Goal: Task Accomplishment & Management: Manage account settings

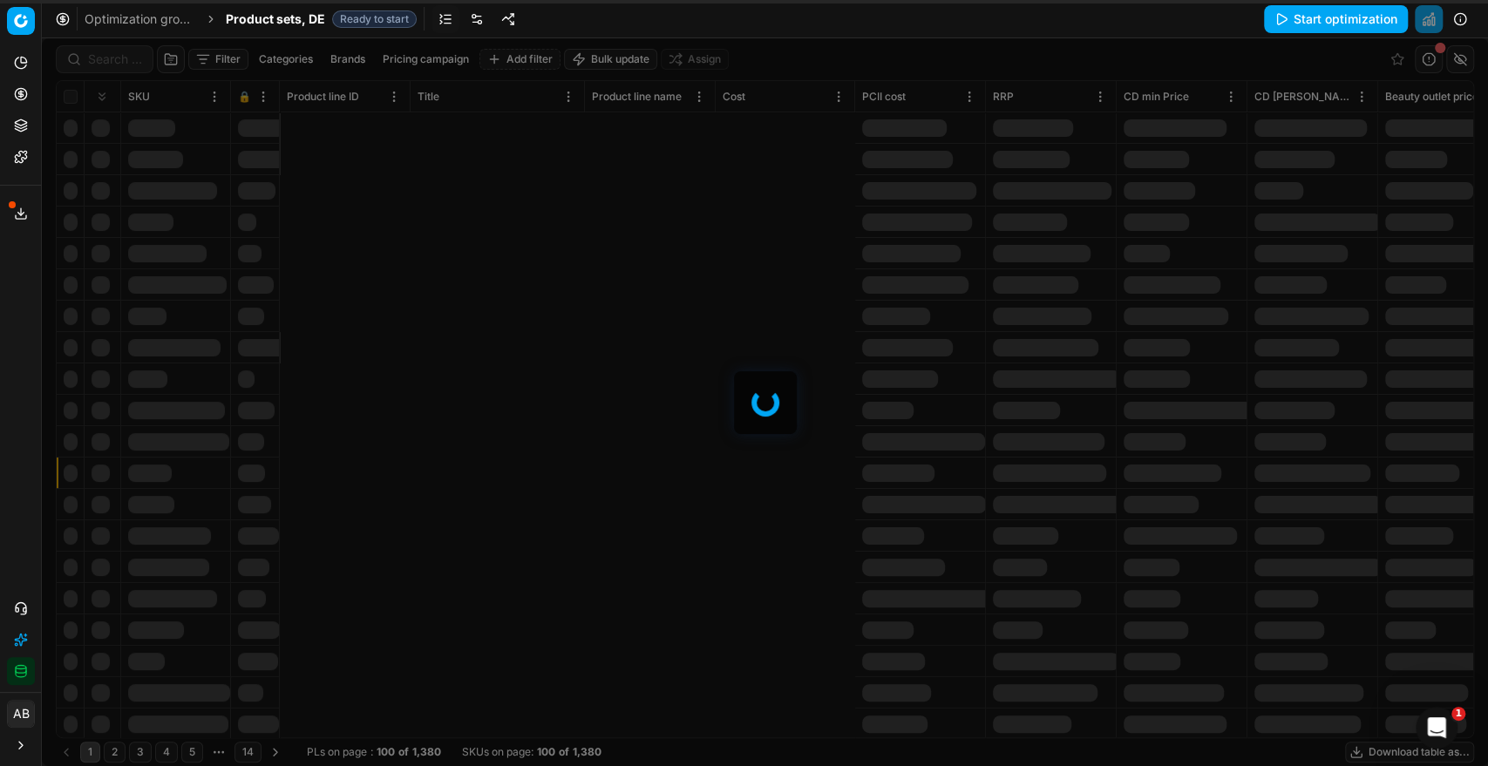
scroll to position [0, 964]
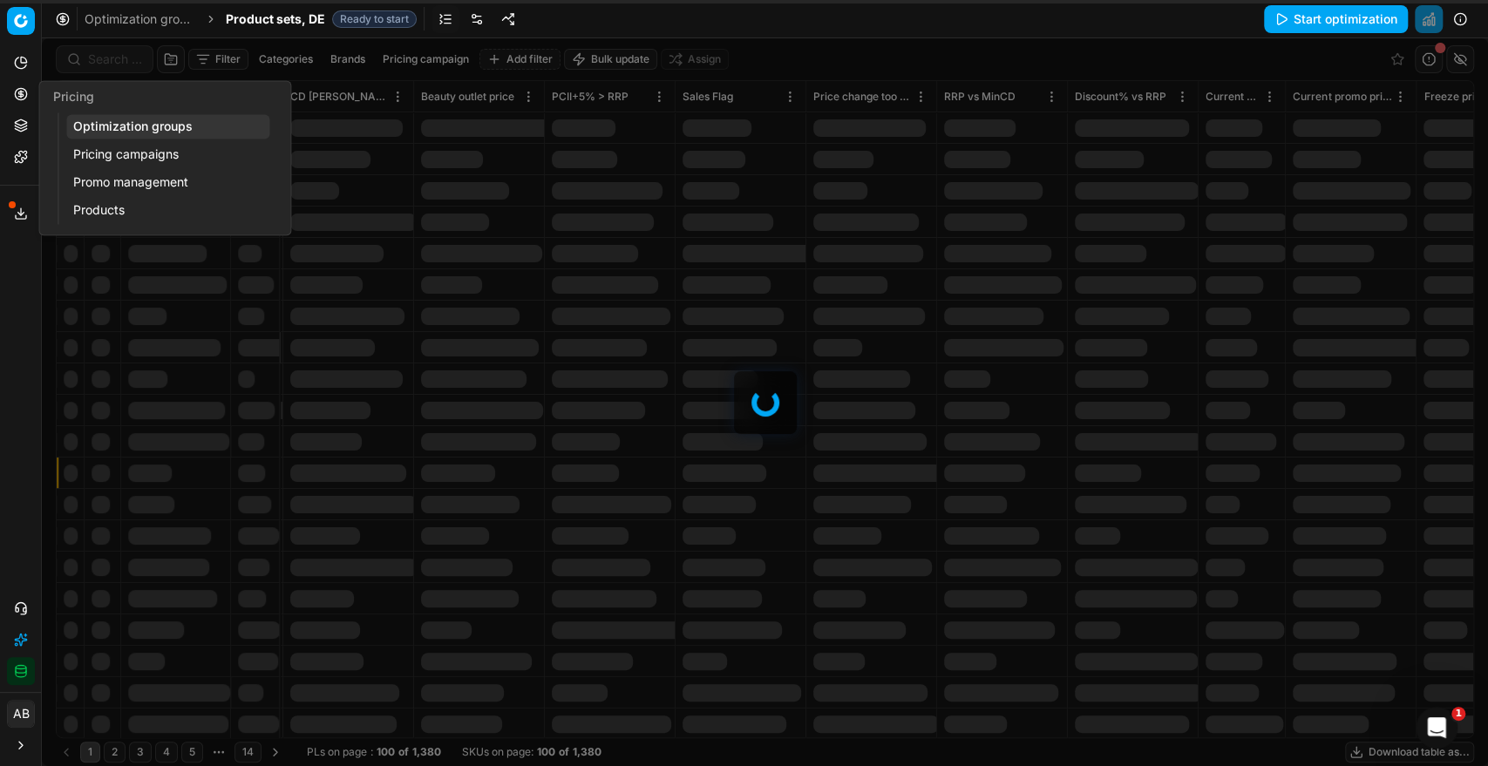
click at [115, 148] on link "Pricing campaigns" at bounding box center [167, 154] width 203 height 24
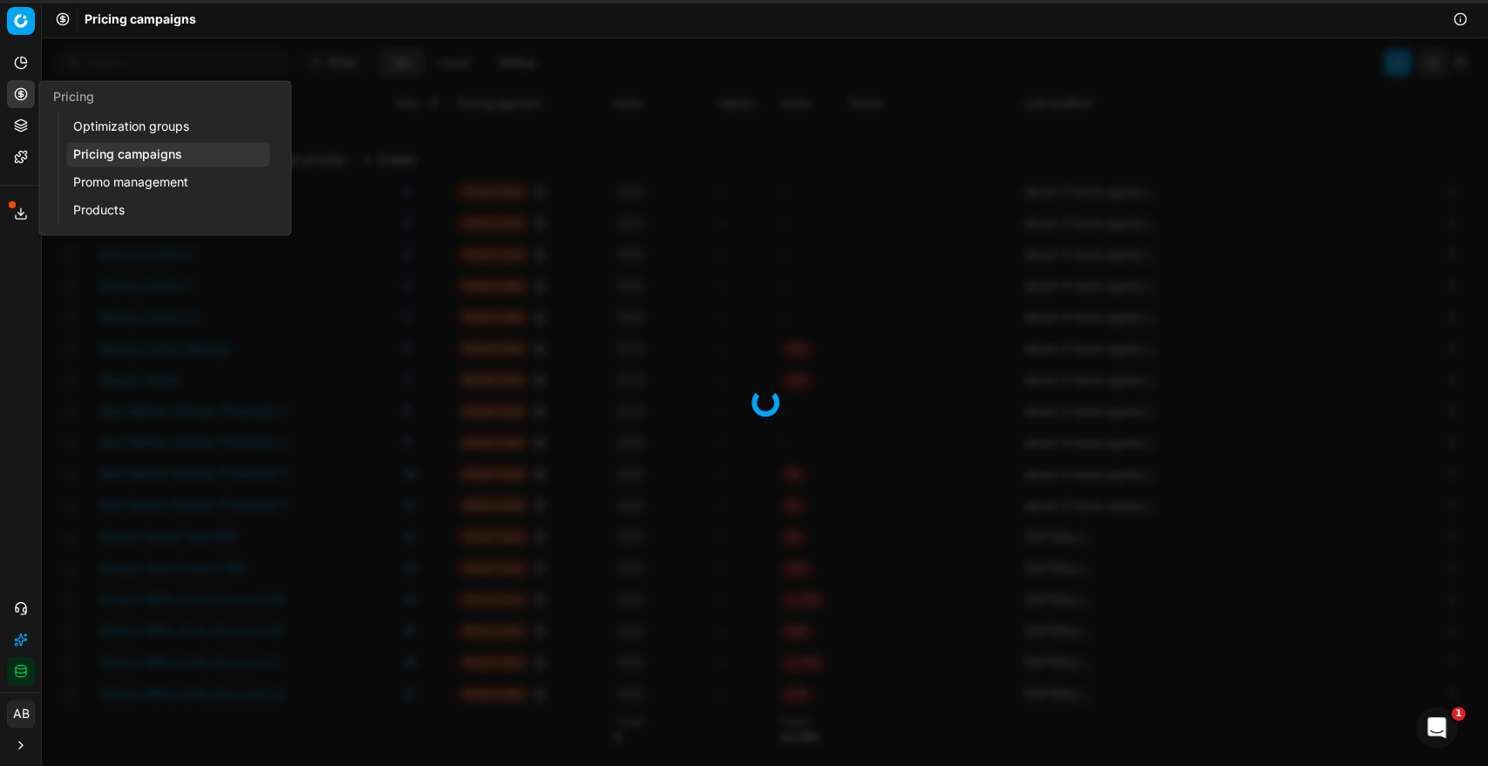
click at [117, 122] on link "Optimization groups" at bounding box center [167, 126] width 203 height 24
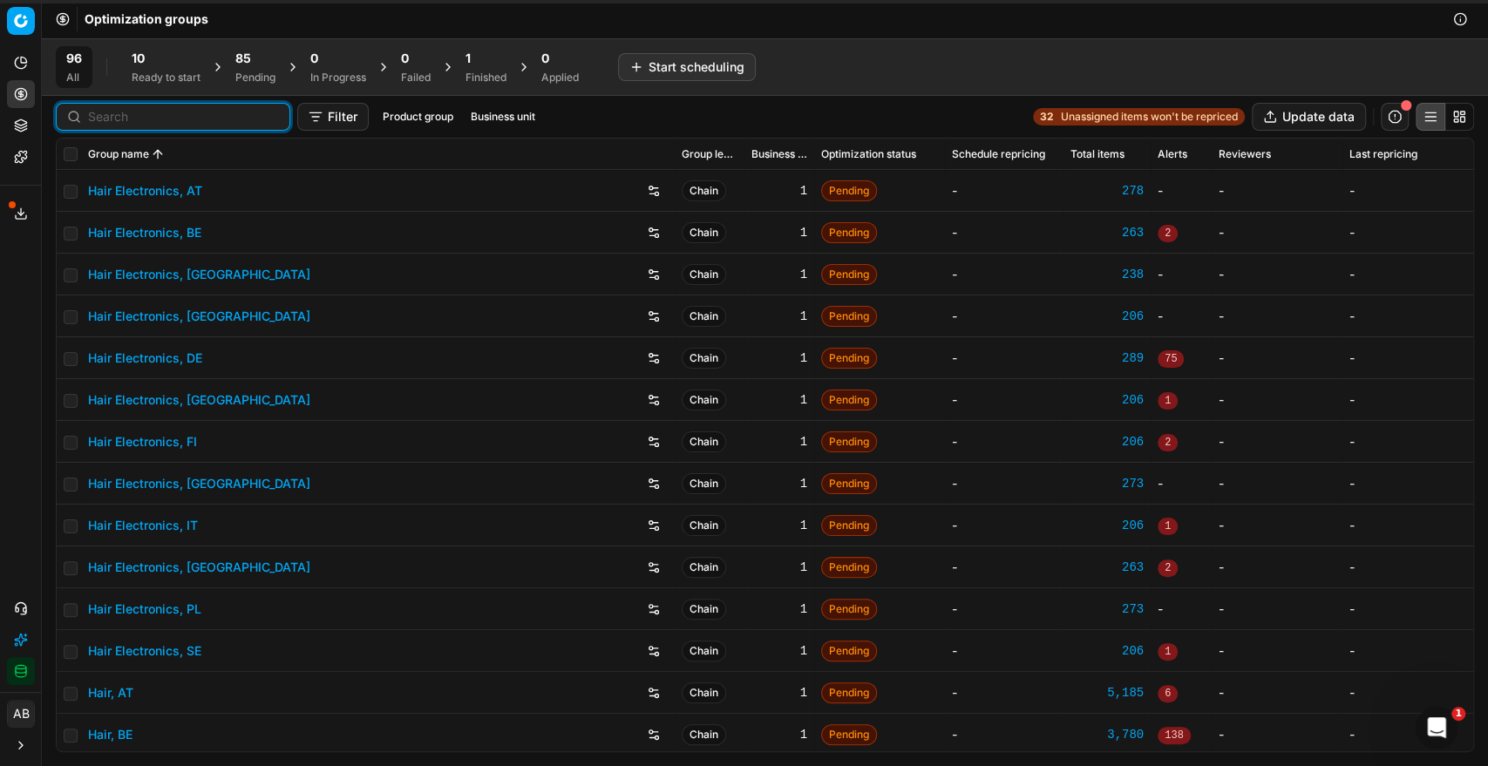
click at [110, 119] on input at bounding box center [183, 116] width 191 height 17
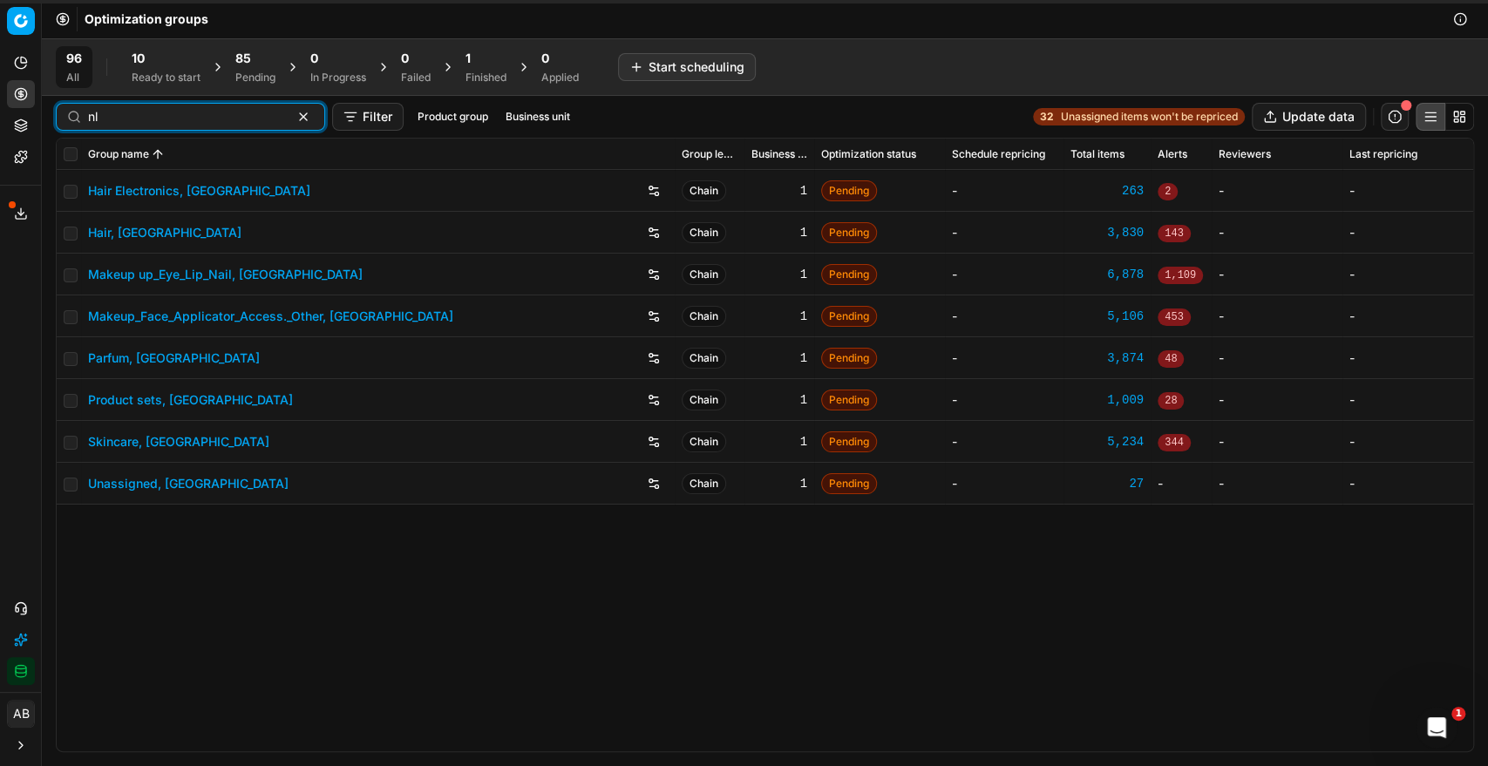
type input "nl"
click at [139, 349] on link "Parfum, [GEOGRAPHIC_DATA]" at bounding box center [174, 357] width 172 height 17
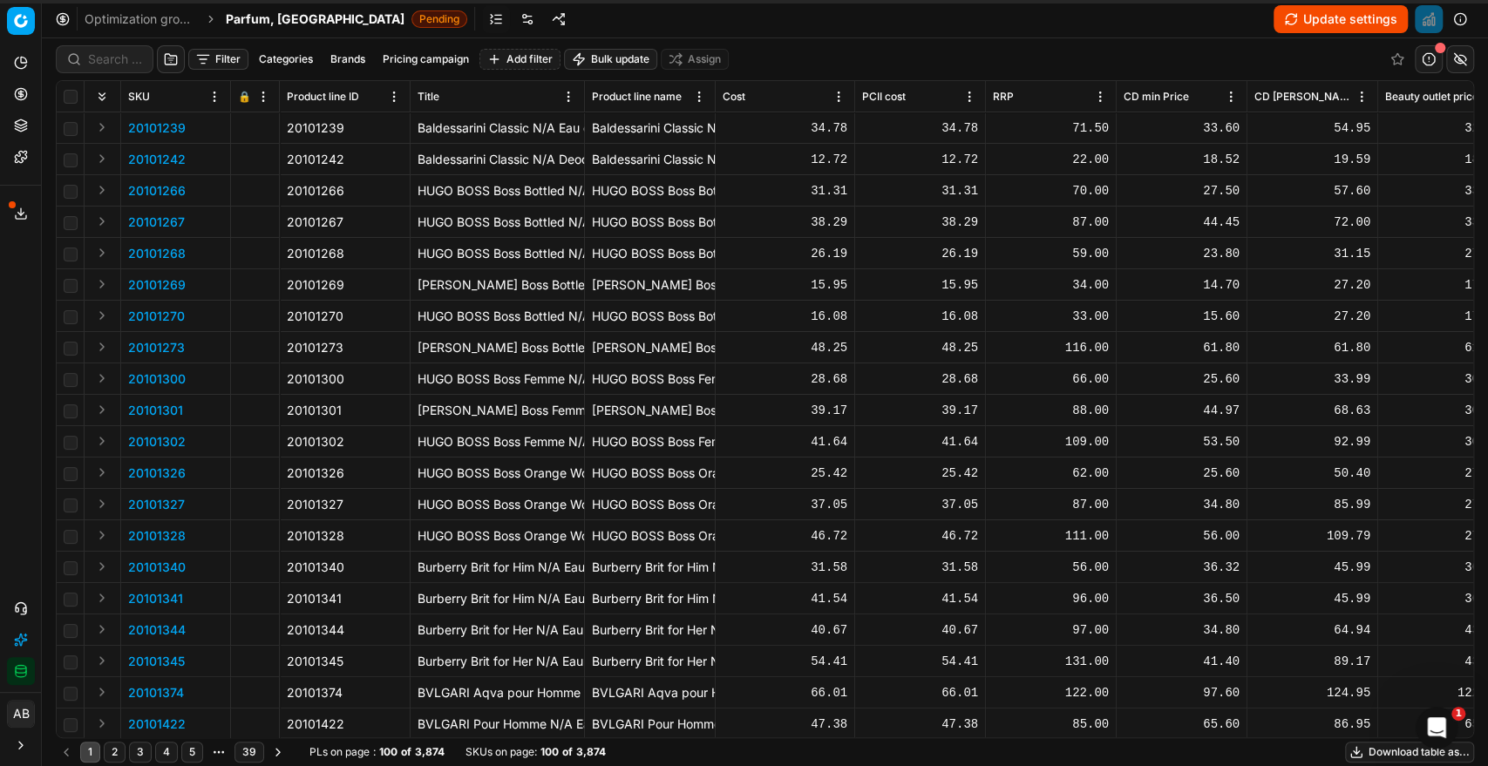
click at [513, 23] on link at bounding box center [527, 19] width 28 height 28
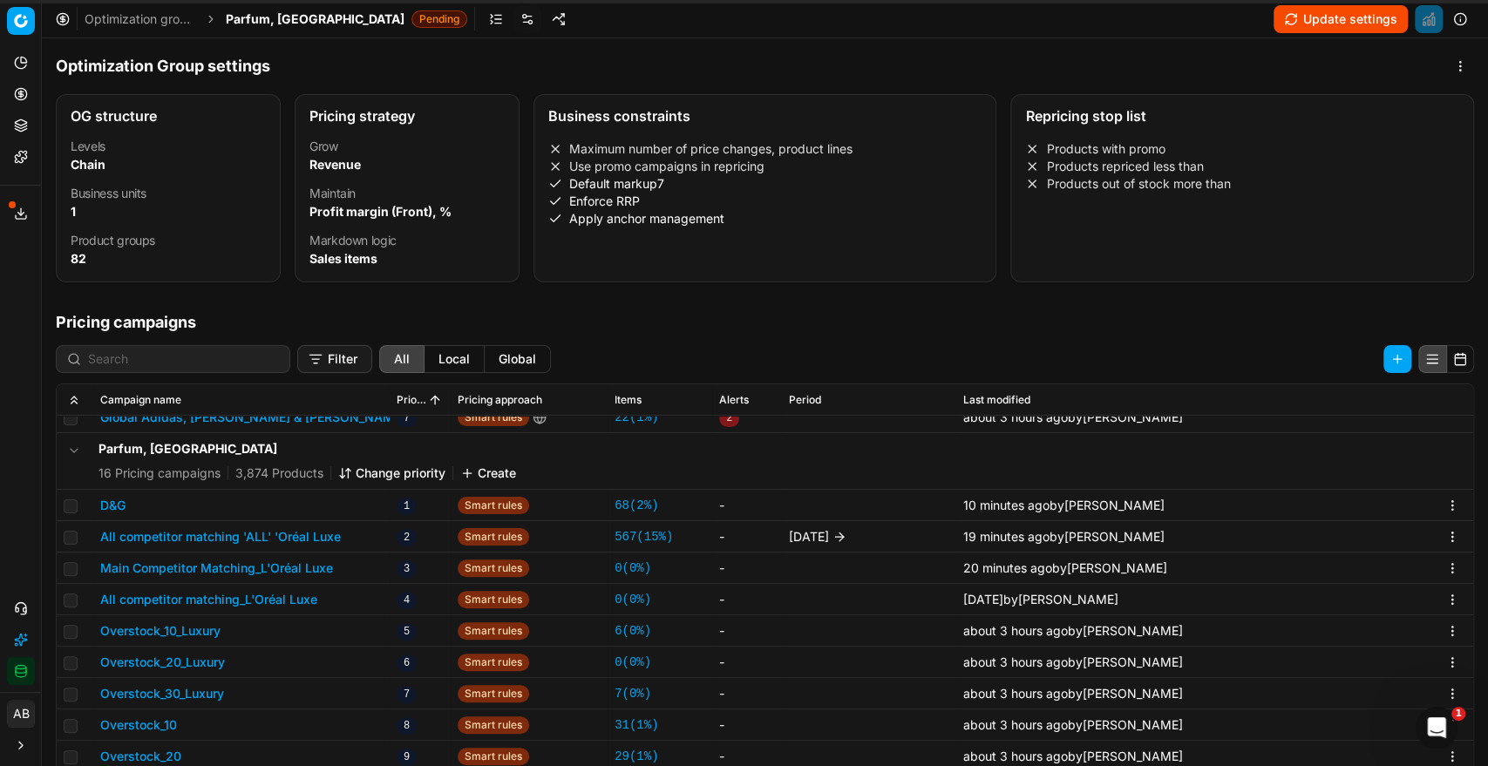
scroll to position [248, 0]
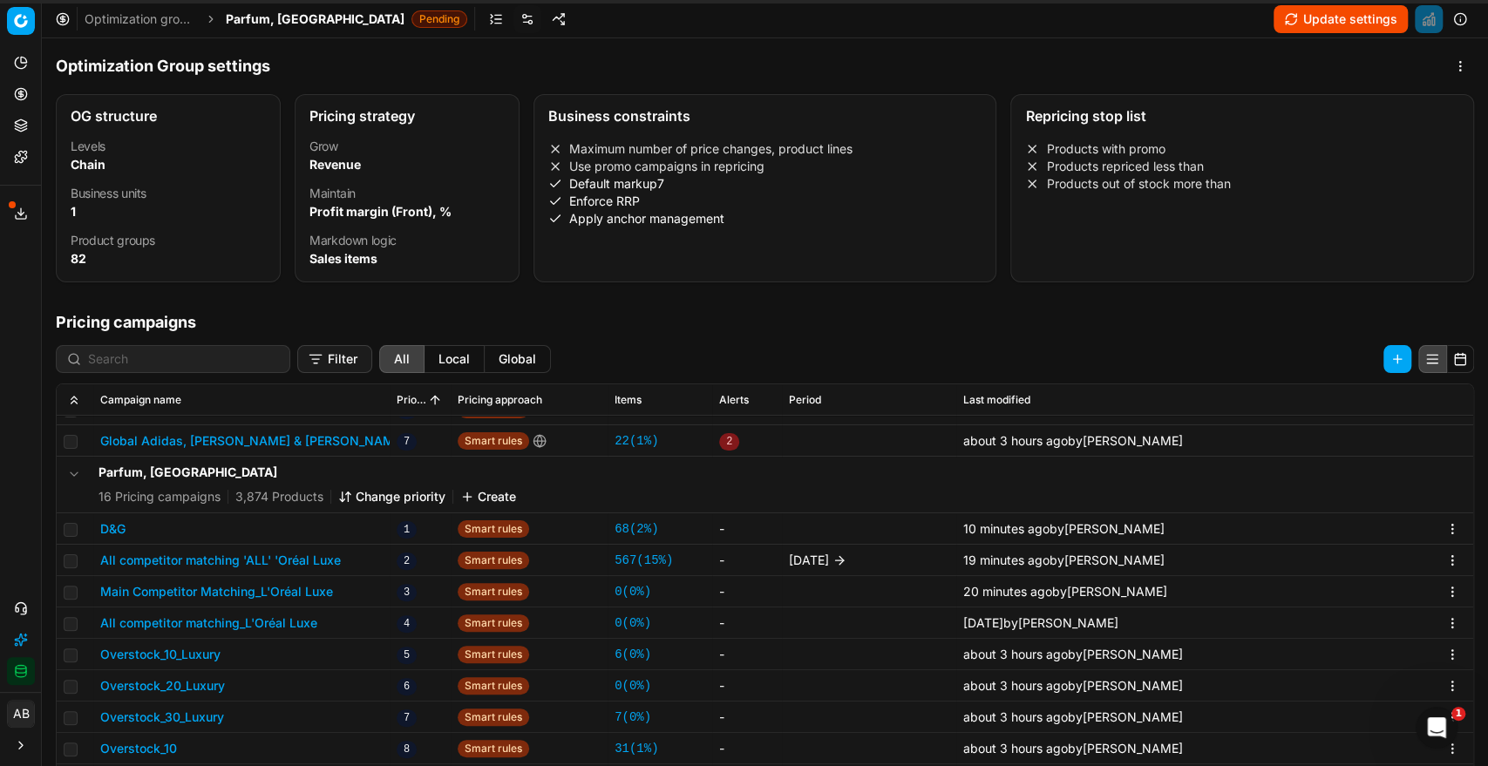
click at [245, 555] on button "All competitor matching 'ALL' 'Oréal Luxe" at bounding box center [220, 560] width 241 height 17
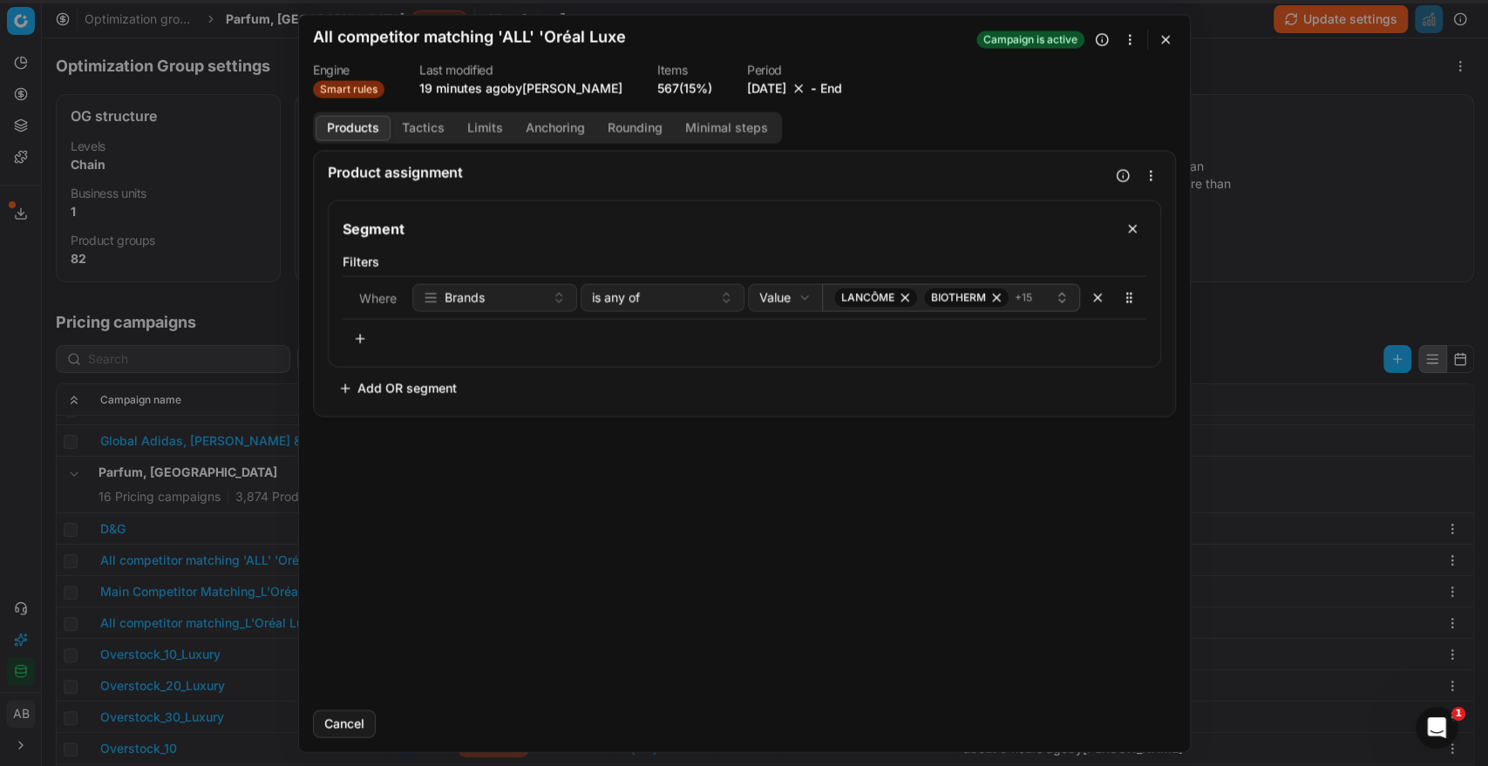
click at [430, 127] on button "Tactics" at bounding box center [422, 127] width 65 height 25
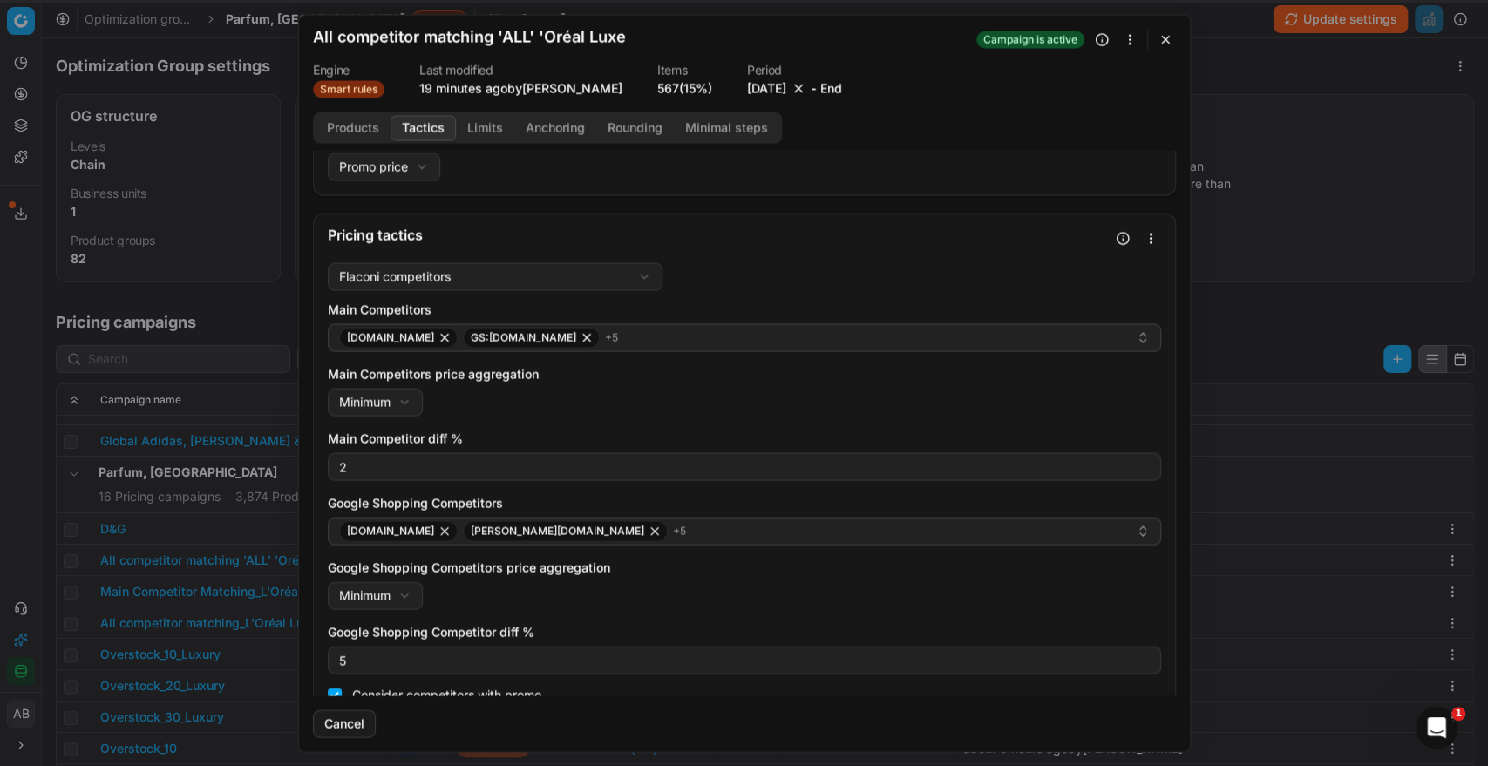
scroll to position [38, 0]
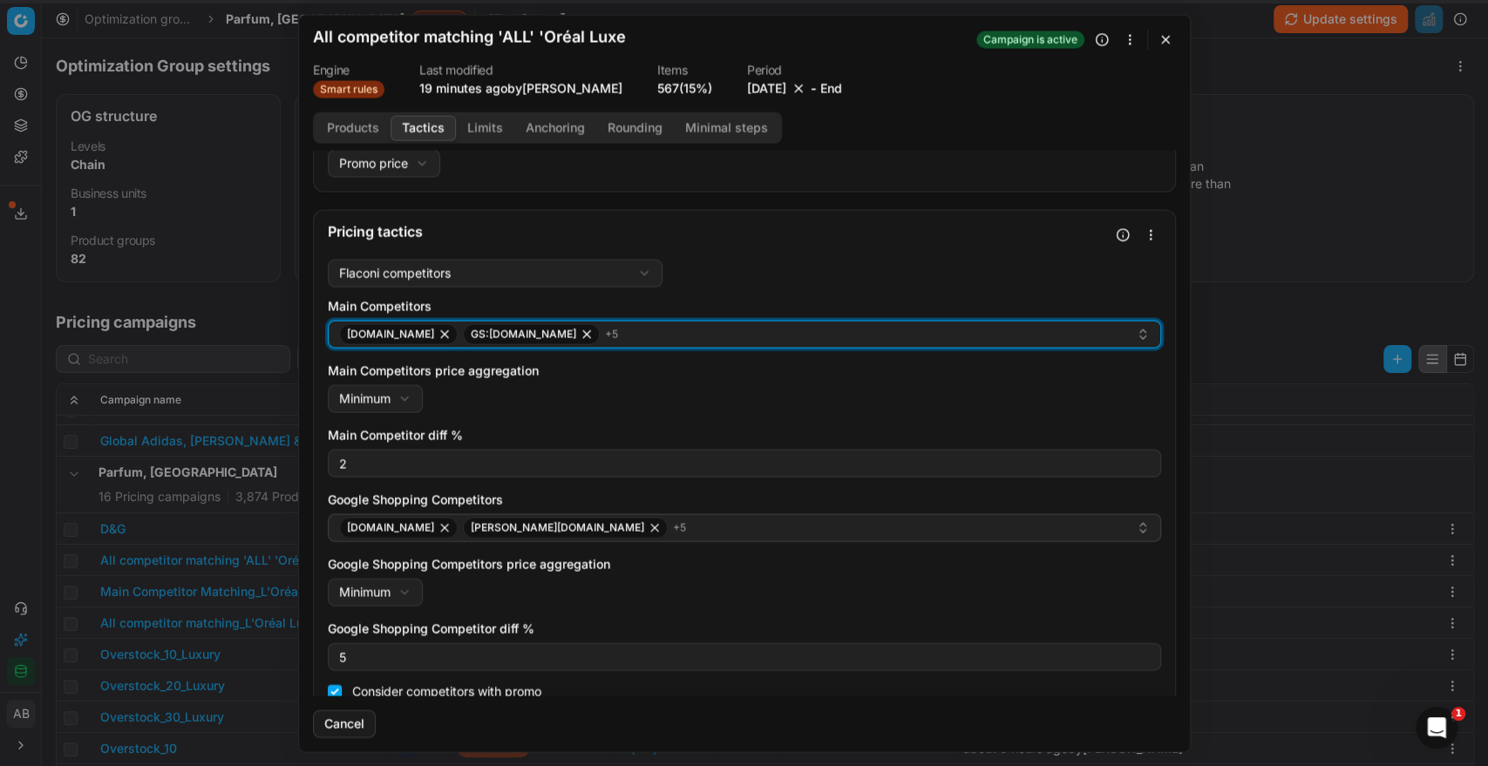
drag, startPoint x: 537, startPoint y: 430, endPoint x: 959, endPoint y: 342, distance: 431.7
click at [959, 342] on div "[DOMAIN_NAME] GS:[DOMAIN_NAME] + 5" at bounding box center [737, 333] width 797 height 21
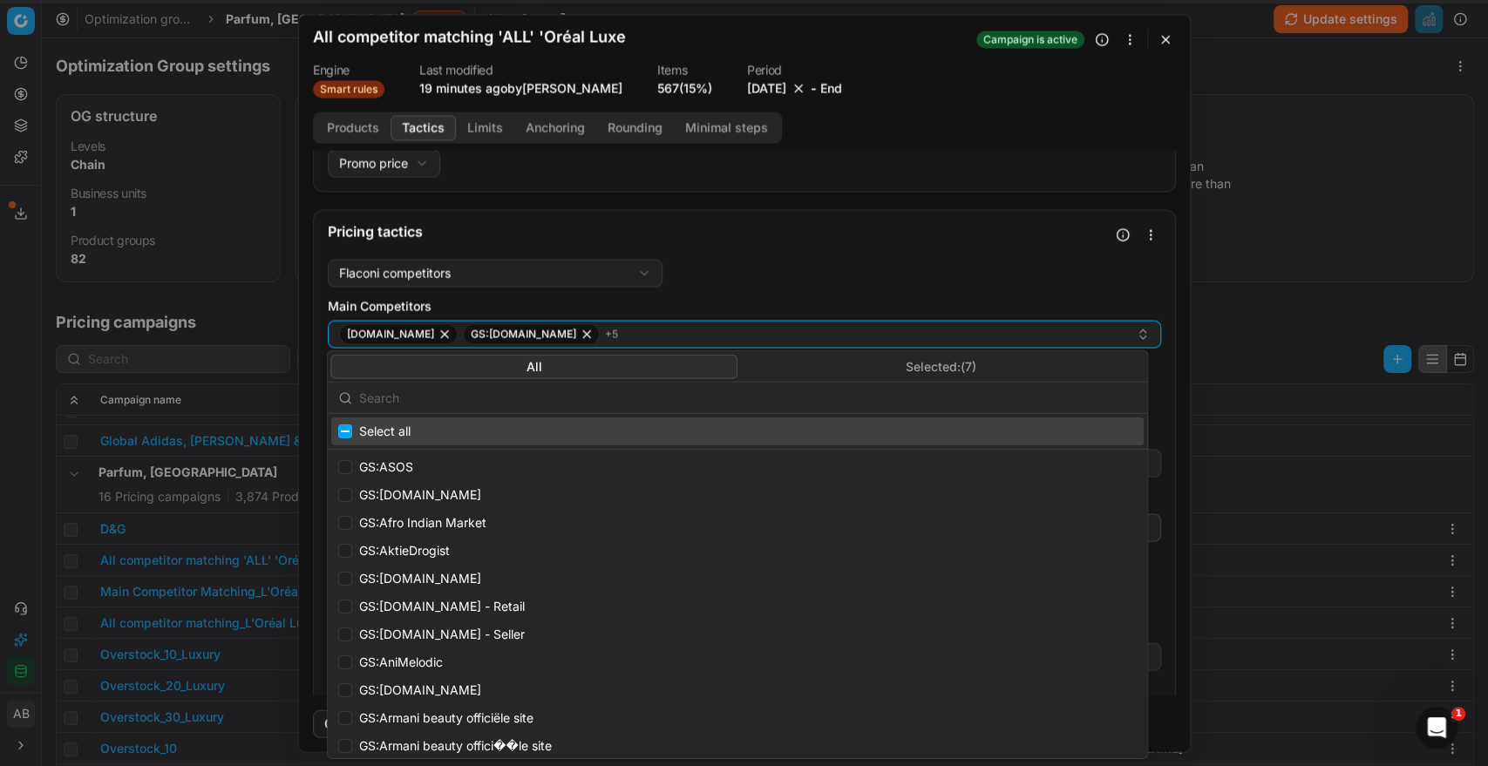
click at [980, 356] on button "Selected: ( 7 )" at bounding box center [940, 366] width 407 height 24
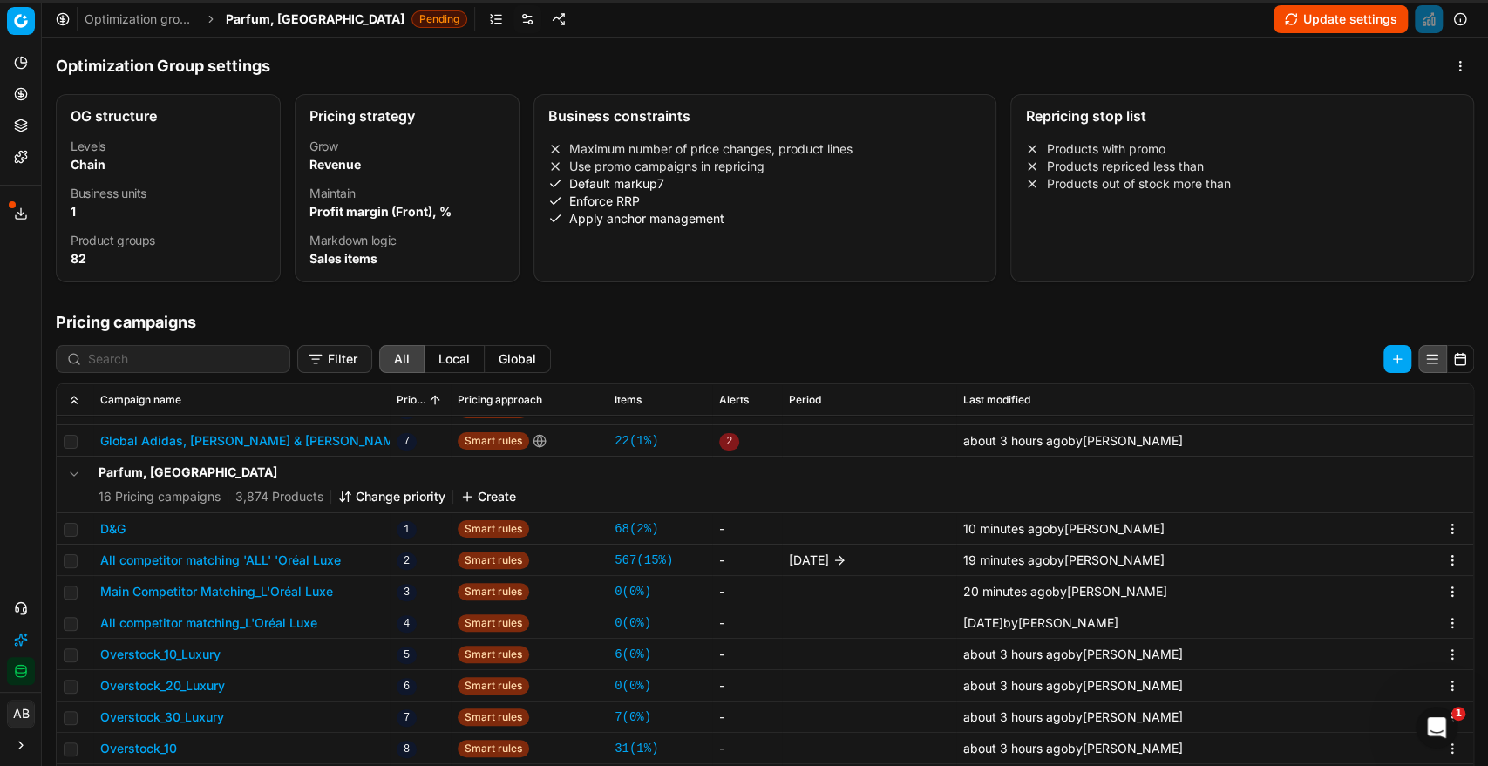
click at [1283, 326] on div "We are saving PC settings. Please wait, it should take a few minutes All compet…" at bounding box center [744, 383] width 1488 height 766
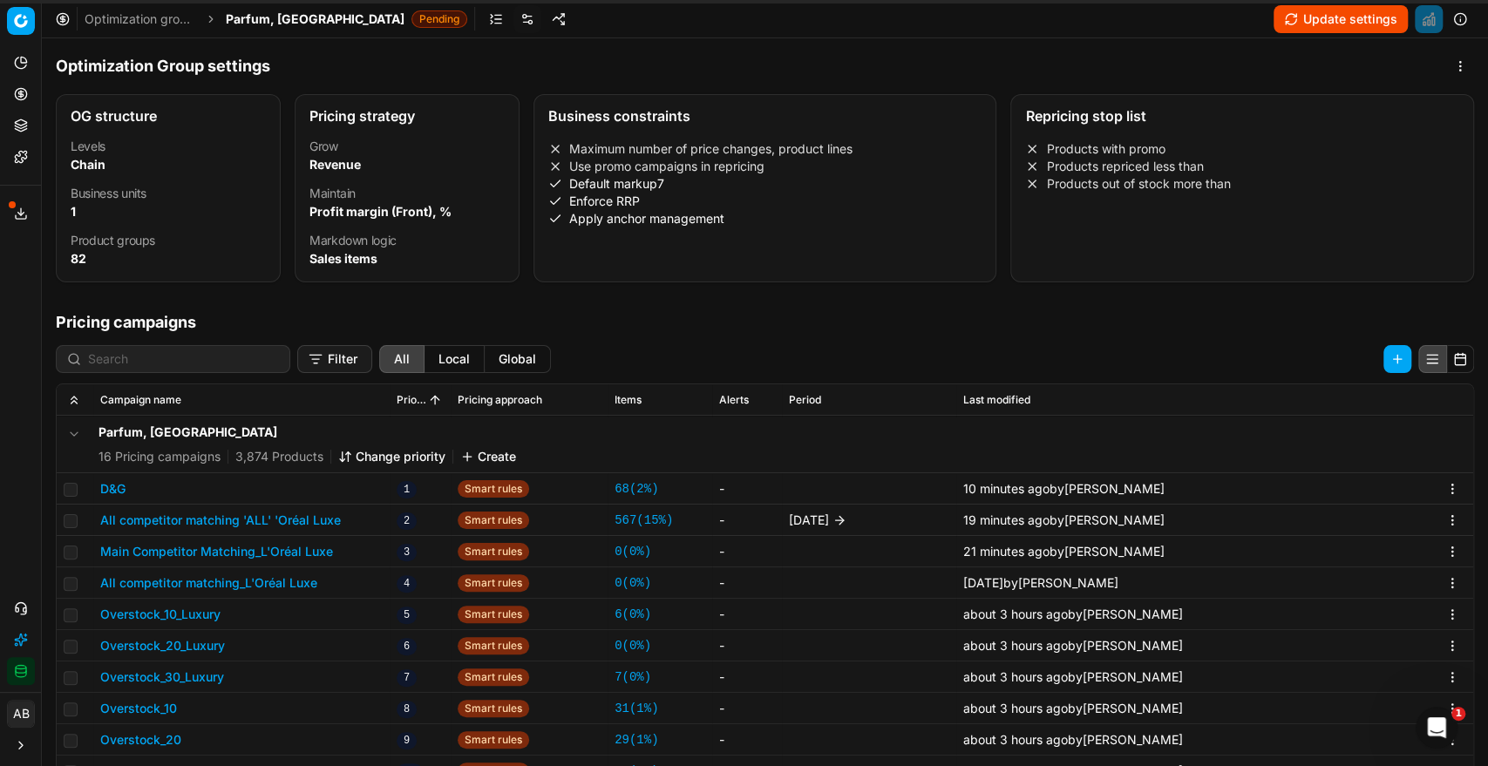
click at [281, 21] on span "Parfum, [GEOGRAPHIC_DATA]" at bounding box center [315, 18] width 179 height 17
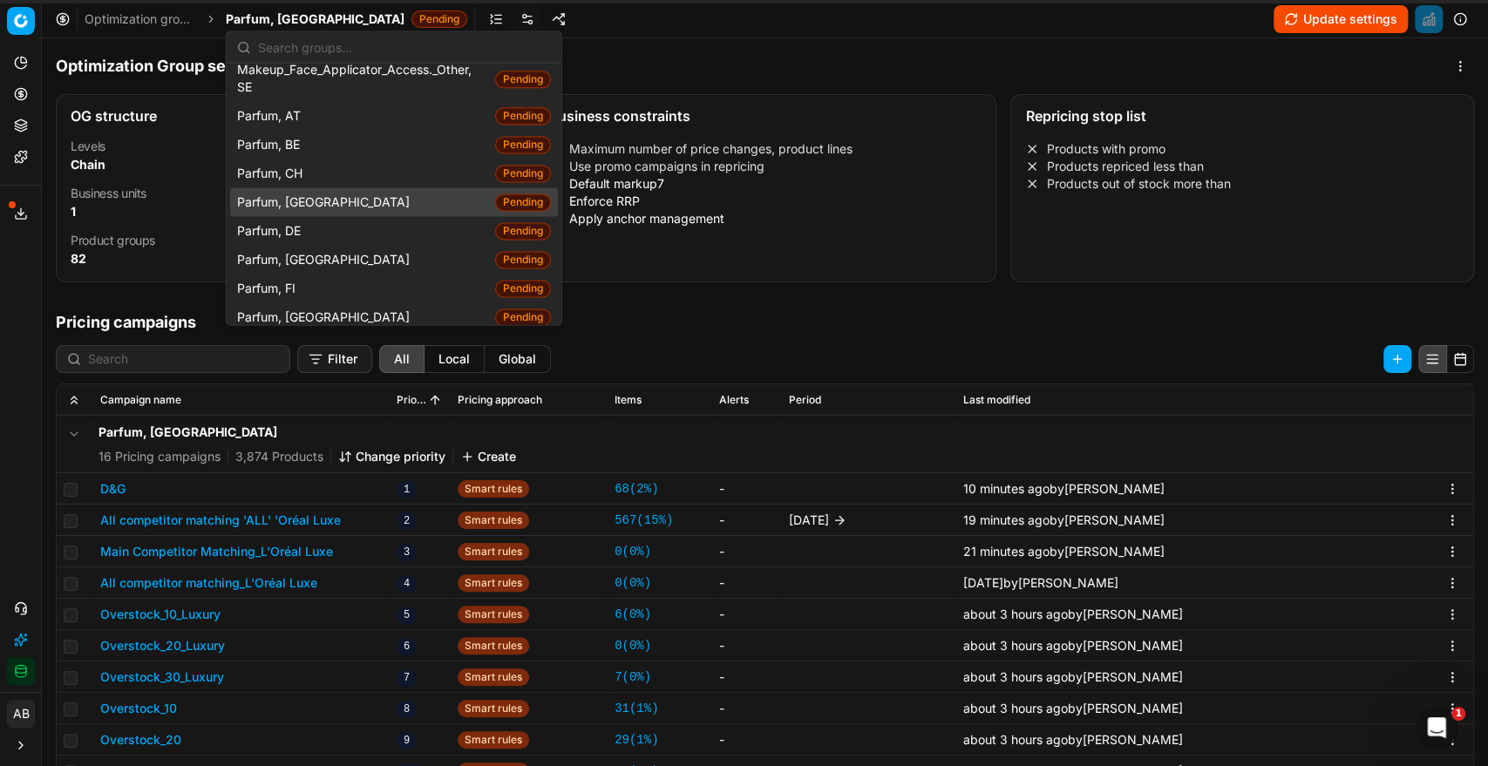
scroll to position [1564, 0]
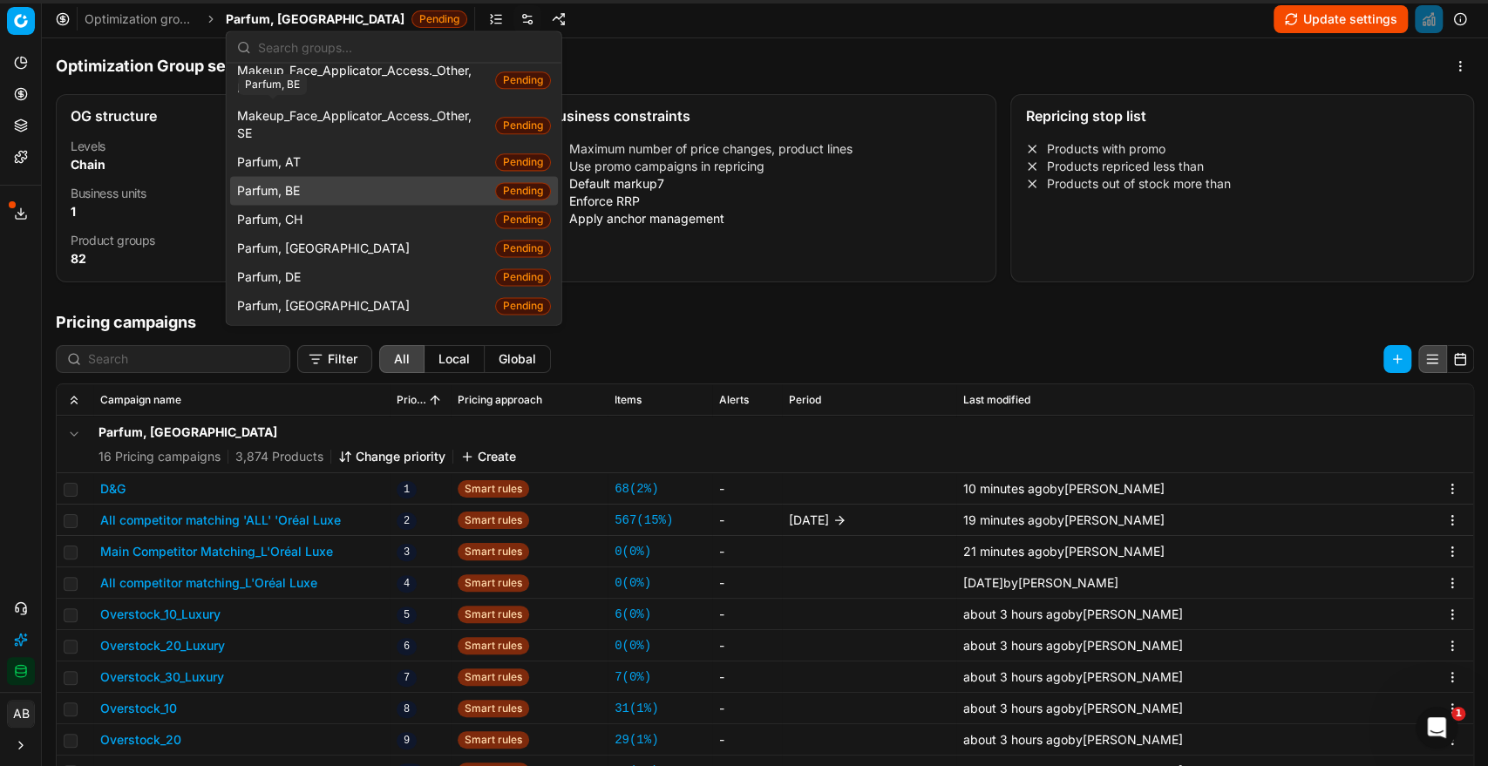
click at [295, 182] on span "Parfum, BE" at bounding box center [272, 190] width 70 height 17
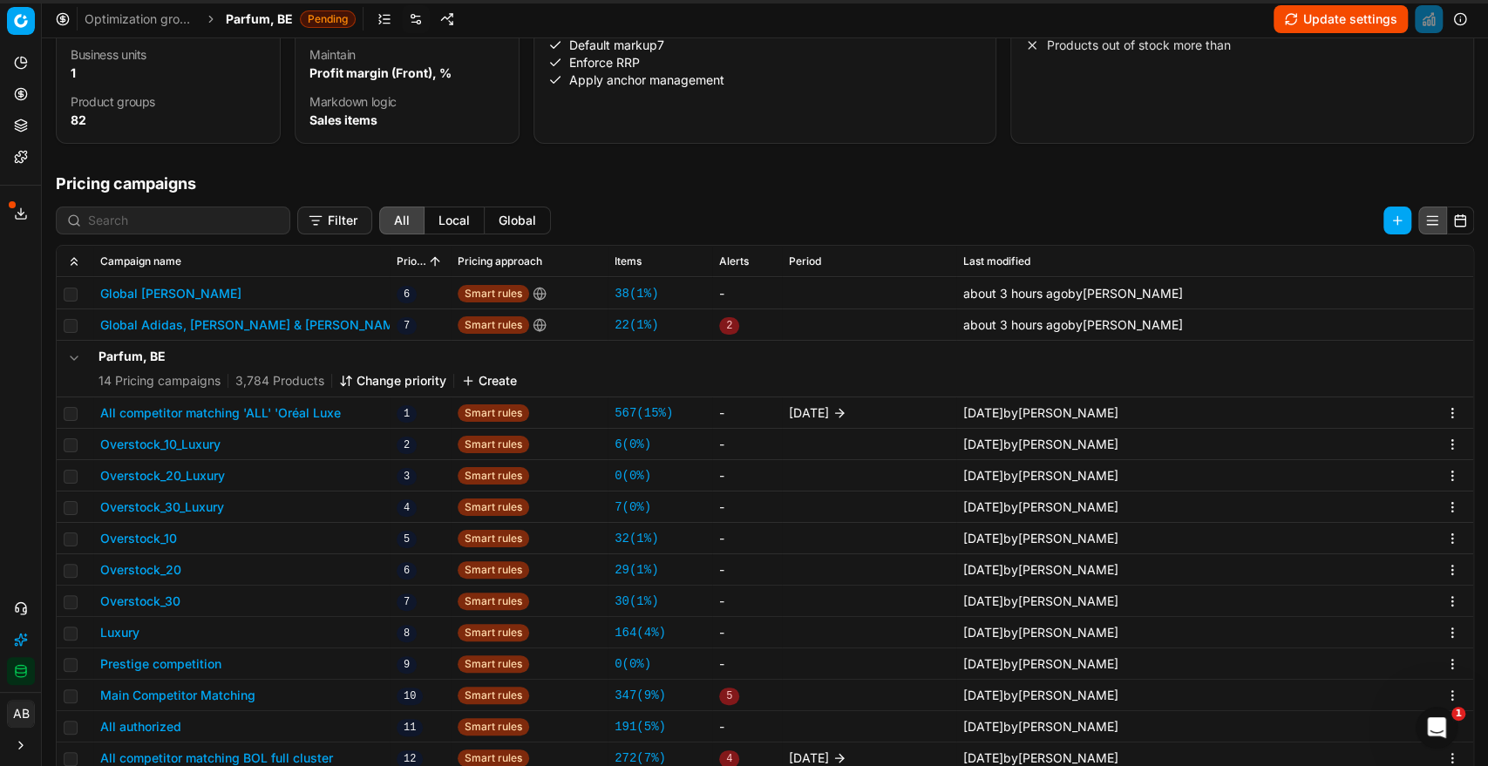
scroll to position [139, 0]
click at [284, 408] on button "All competitor matching 'ALL' 'Oréal Luxe" at bounding box center [220, 411] width 241 height 17
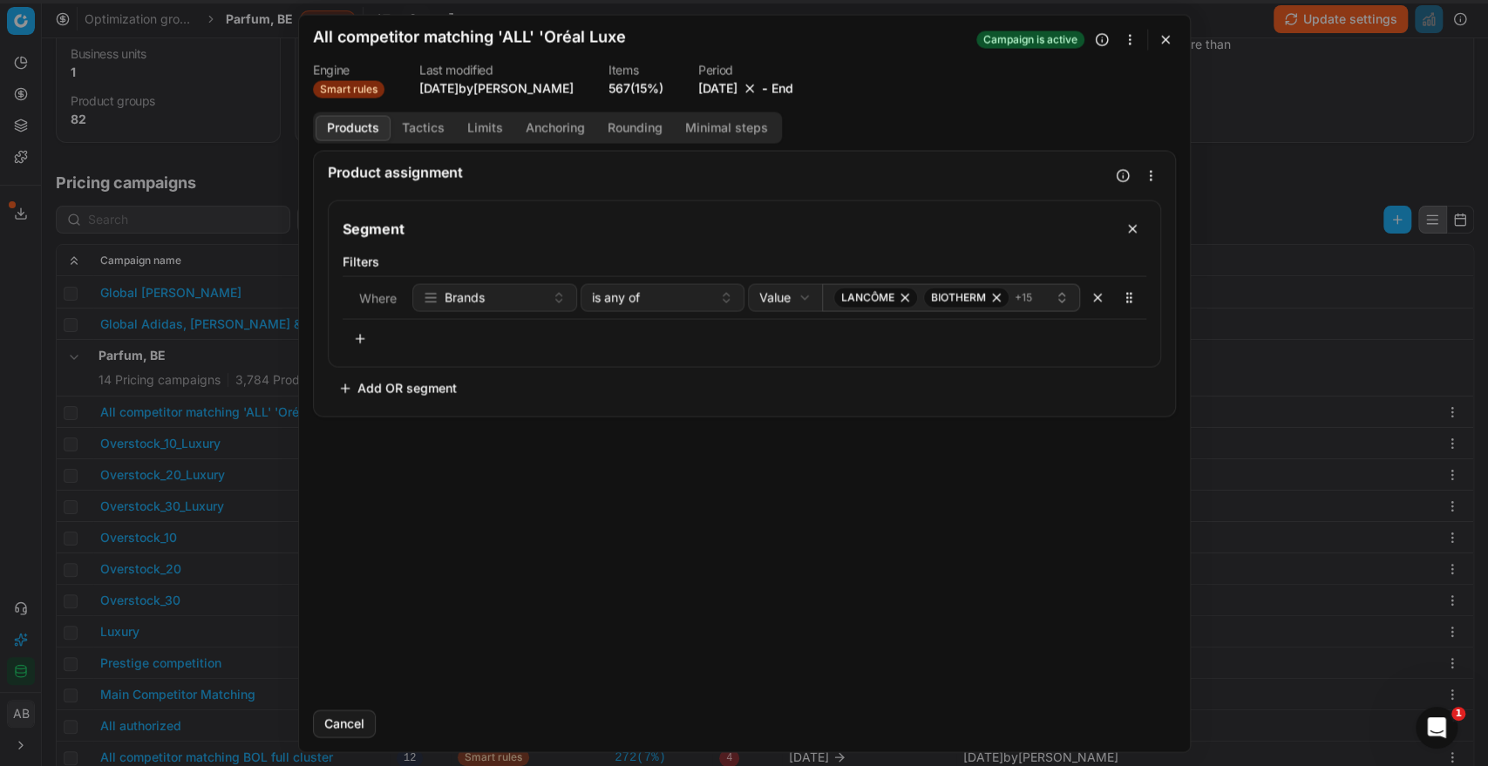
click at [410, 140] on div "Products Tactics Limits Anchoring Rounding Minimal steps" at bounding box center [547, 127] width 469 height 31
click at [418, 128] on button "Tactics" at bounding box center [422, 127] width 65 height 25
